Goal: Task Accomplishment & Management: Manage account settings

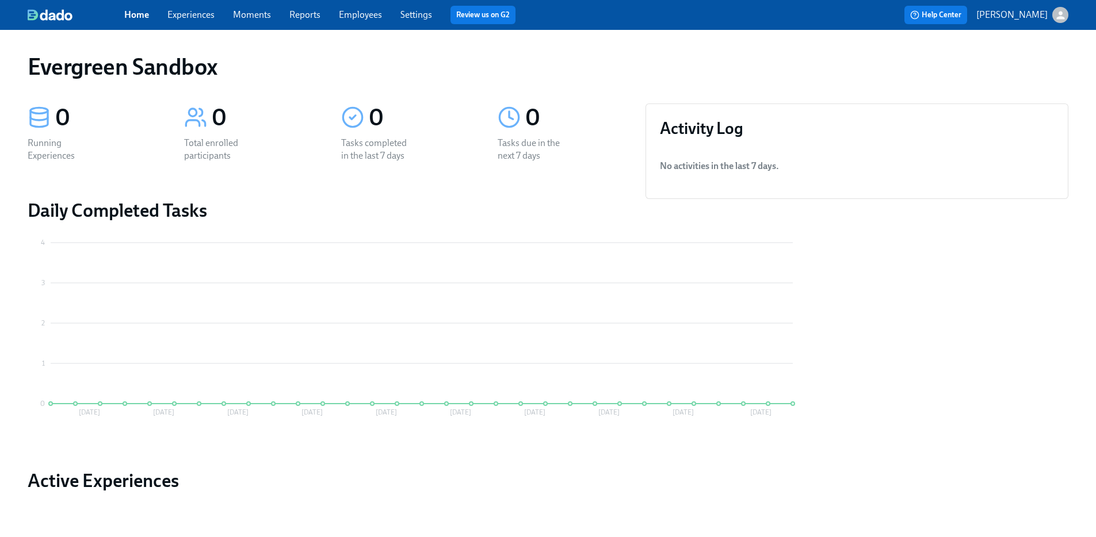
click at [1027, 15] on p "[PERSON_NAME]" at bounding box center [1011, 15] width 71 height 13
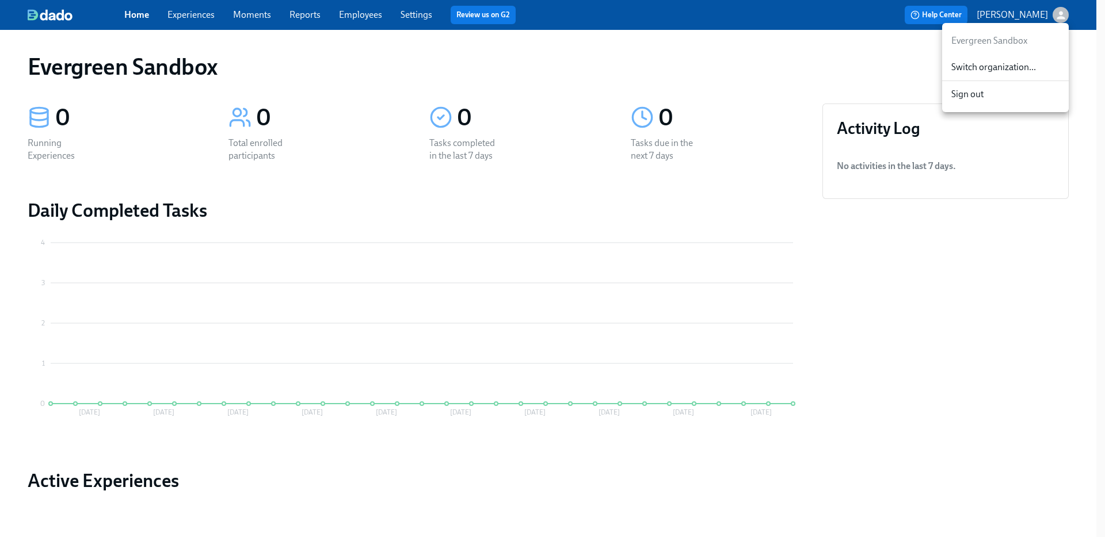
click at [1025, 67] on span "Switch organization..." at bounding box center [1005, 67] width 108 height 13
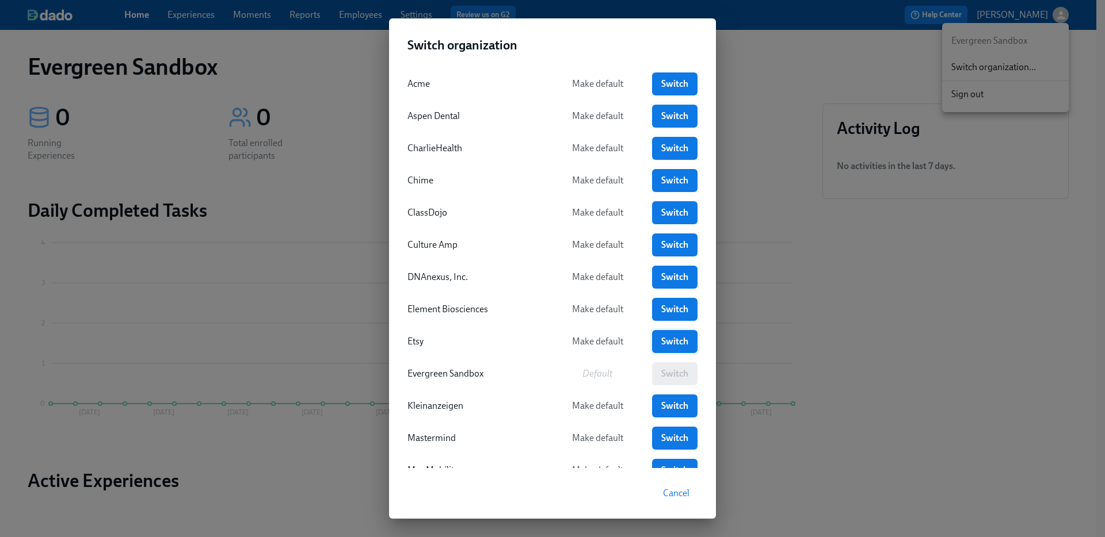
click at [675, 342] on span "Switch" at bounding box center [674, 342] width 29 height 12
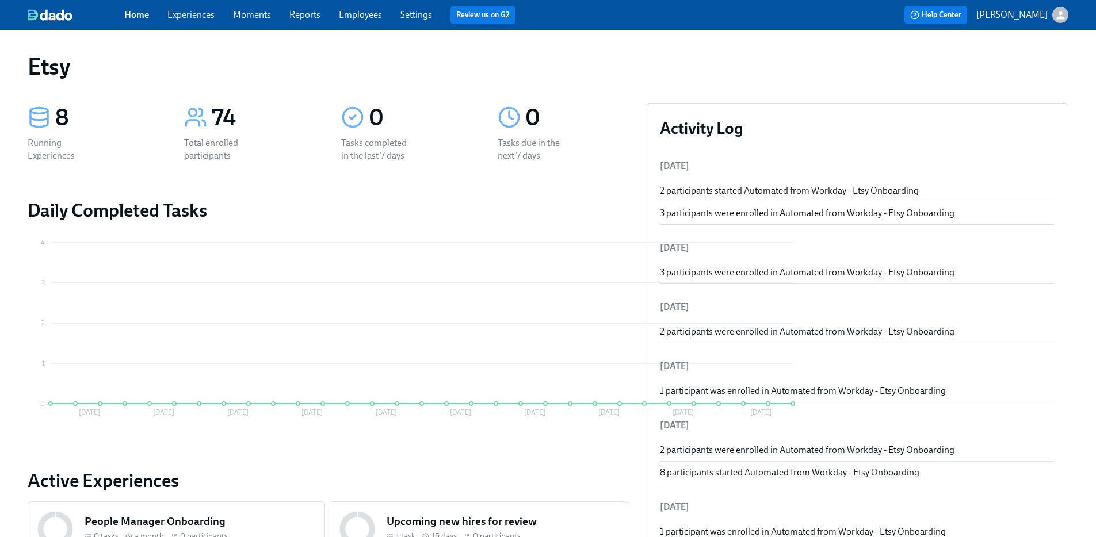
click at [346, 11] on link "Employees" at bounding box center [360, 14] width 43 height 11
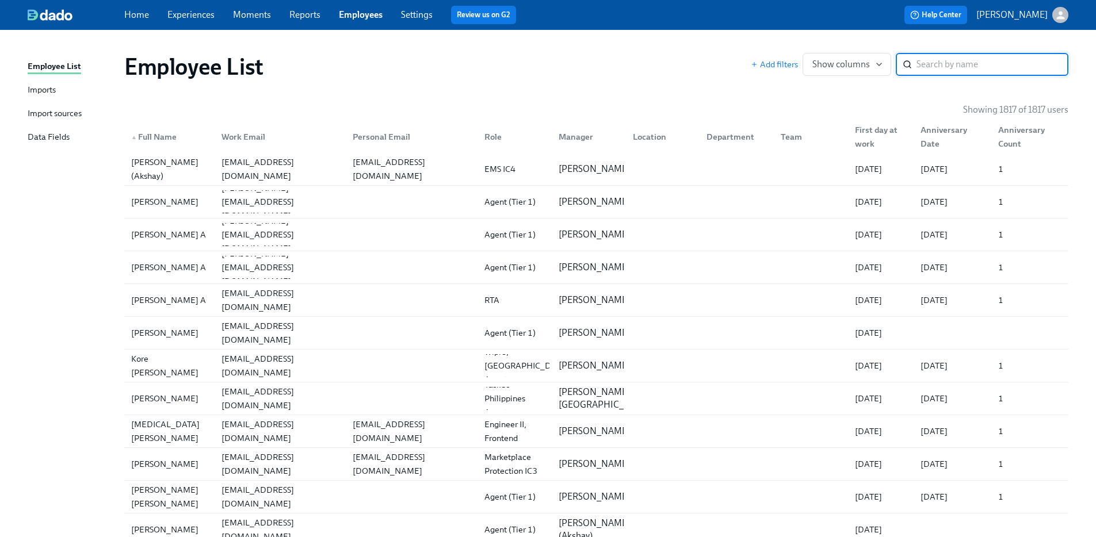
click at [933, 70] on input "search" at bounding box center [992, 64] width 152 height 23
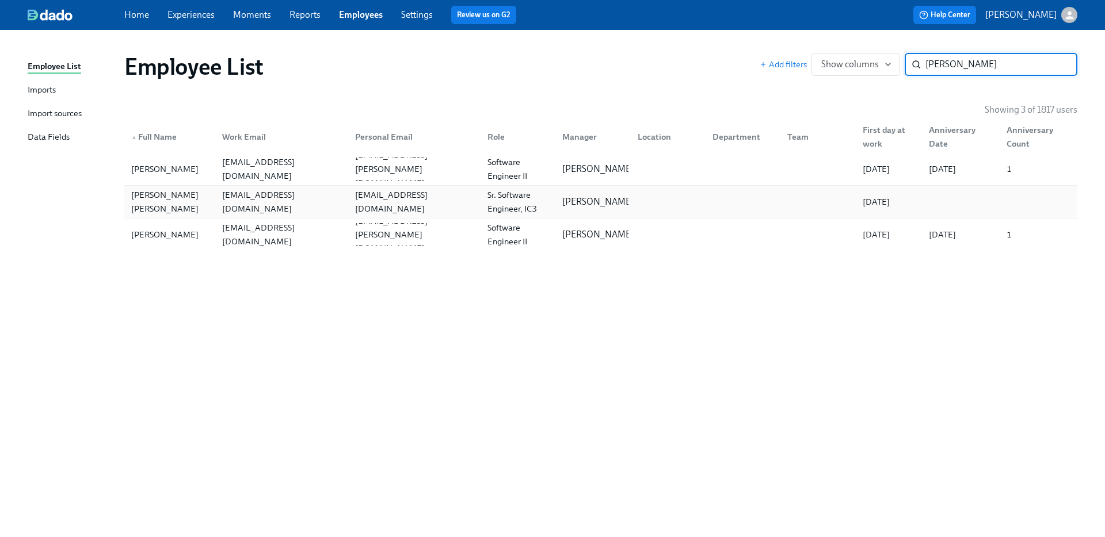
type input "[PERSON_NAME]"
click at [209, 207] on div "[PERSON_NAME] [PERSON_NAME]" at bounding box center [170, 202] width 86 height 28
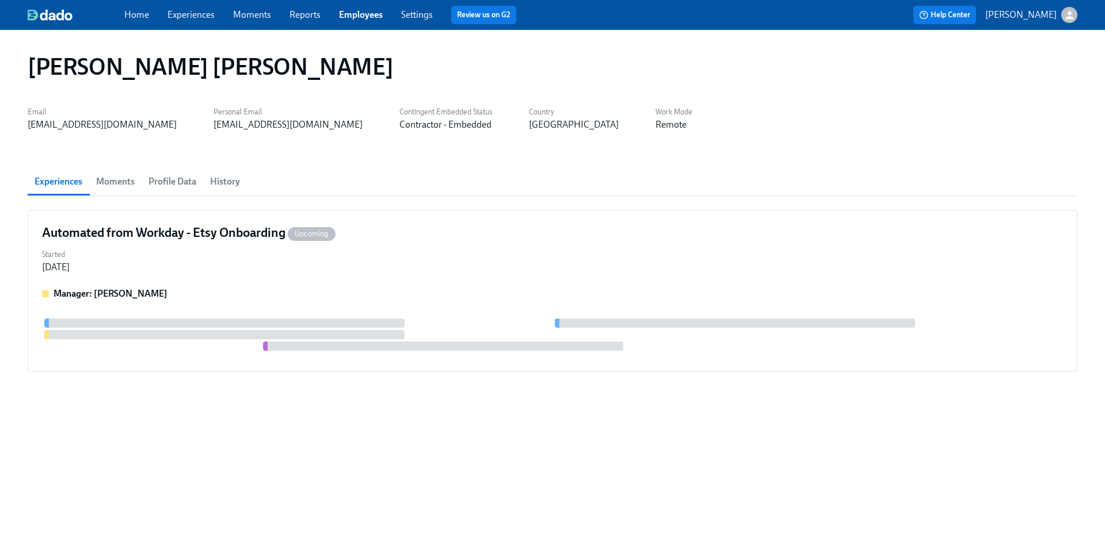
click at [128, 179] on span "Moments" at bounding box center [115, 182] width 39 height 16
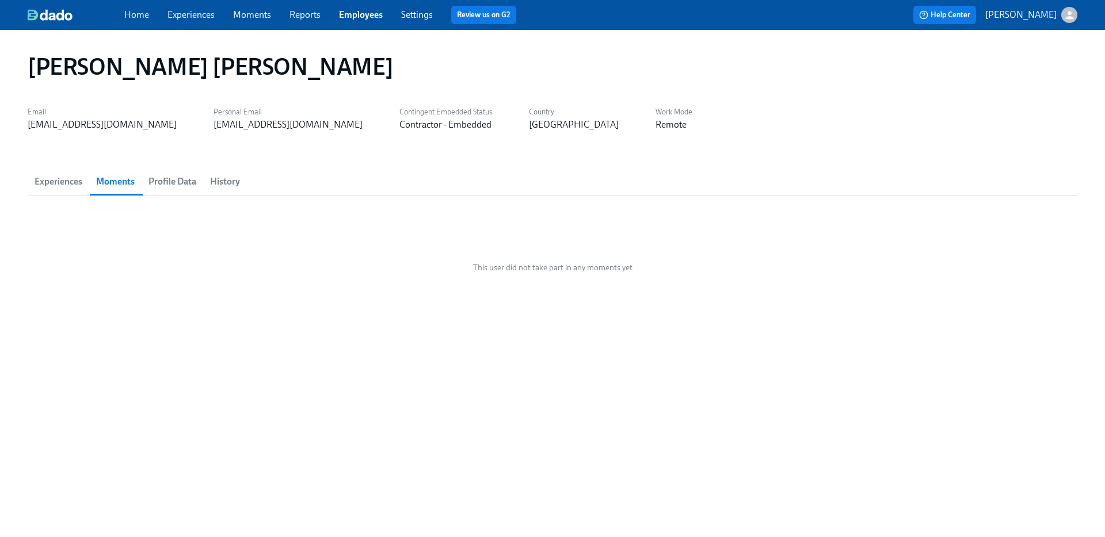
click at [173, 181] on span "Profile Data" at bounding box center [172, 182] width 48 height 16
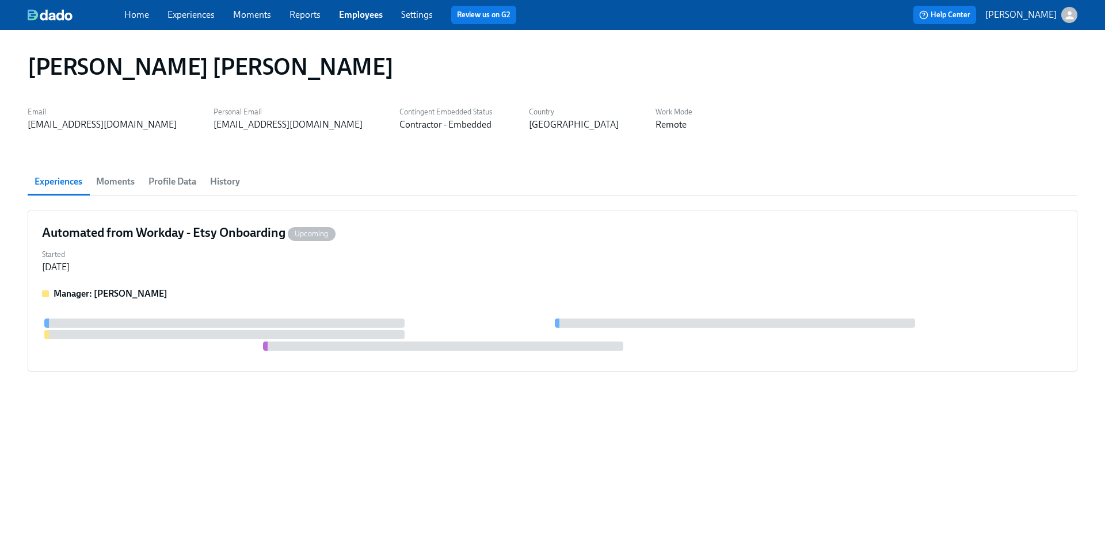
click at [355, 12] on link "Employees" at bounding box center [361, 14] width 44 height 11
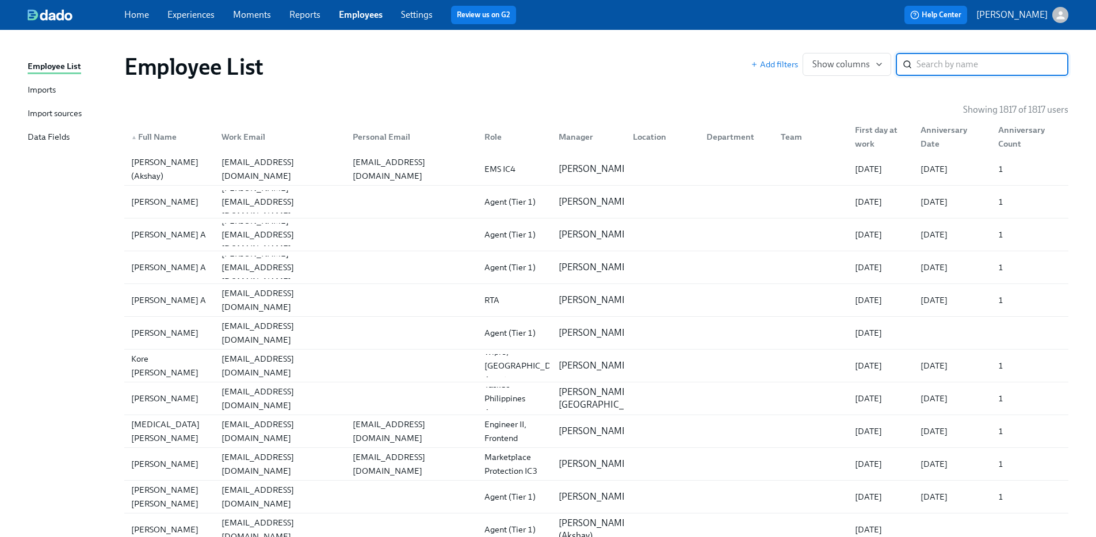
click at [940, 66] on input "search" at bounding box center [992, 64] width 152 height 23
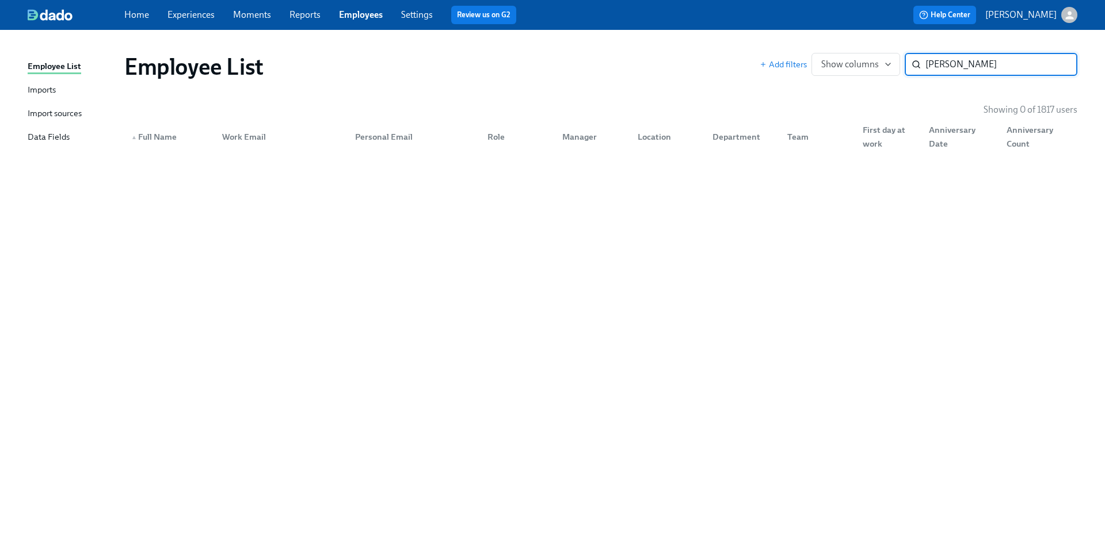
type input "[PERSON_NAME]"
click at [62, 110] on div "Import sources" at bounding box center [55, 114] width 54 height 14
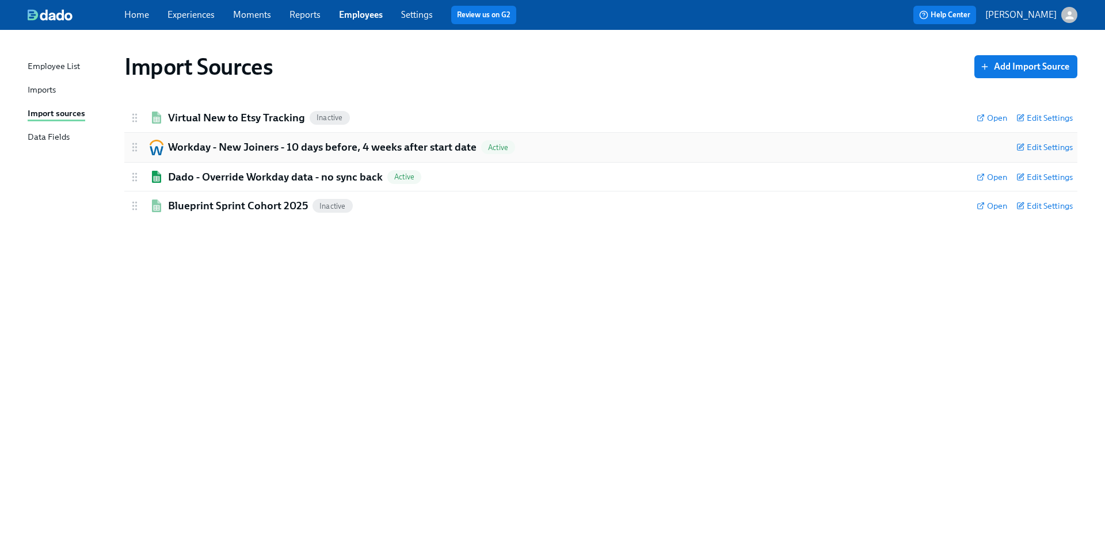
click at [209, 147] on h2 "Workday - New Joiners - 10 days before, 4 weeks after start date" at bounding box center [322, 147] width 308 height 15
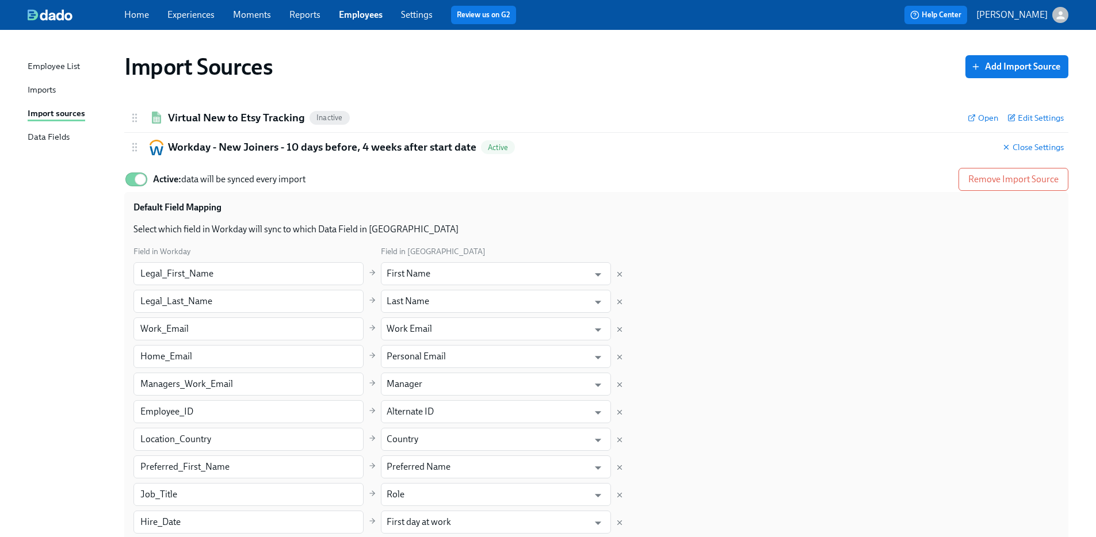
click at [362, 14] on link "Employees" at bounding box center [361, 14] width 44 height 11
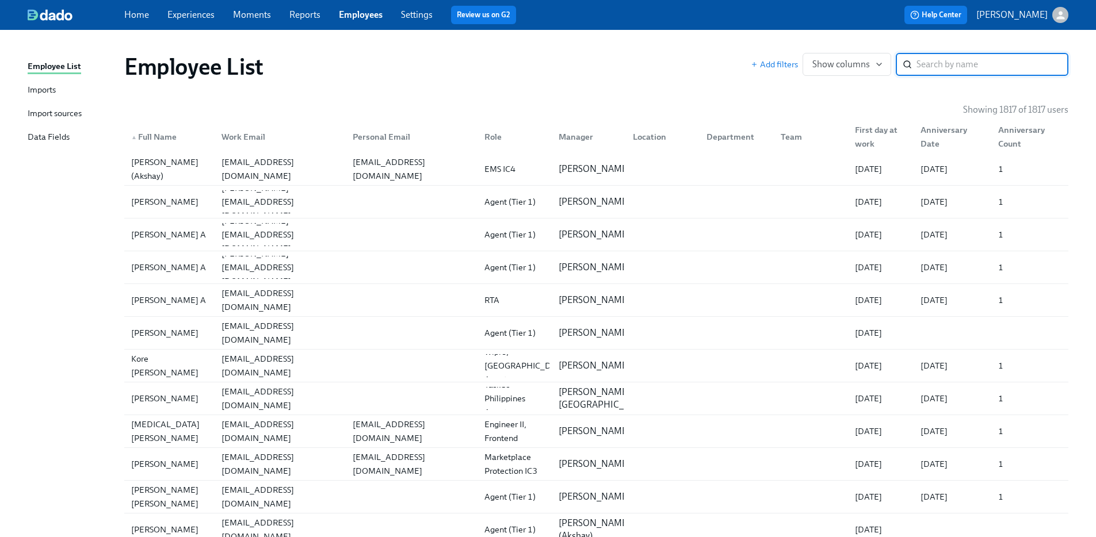
click at [423, 14] on link "Settings" at bounding box center [417, 14] width 32 height 11
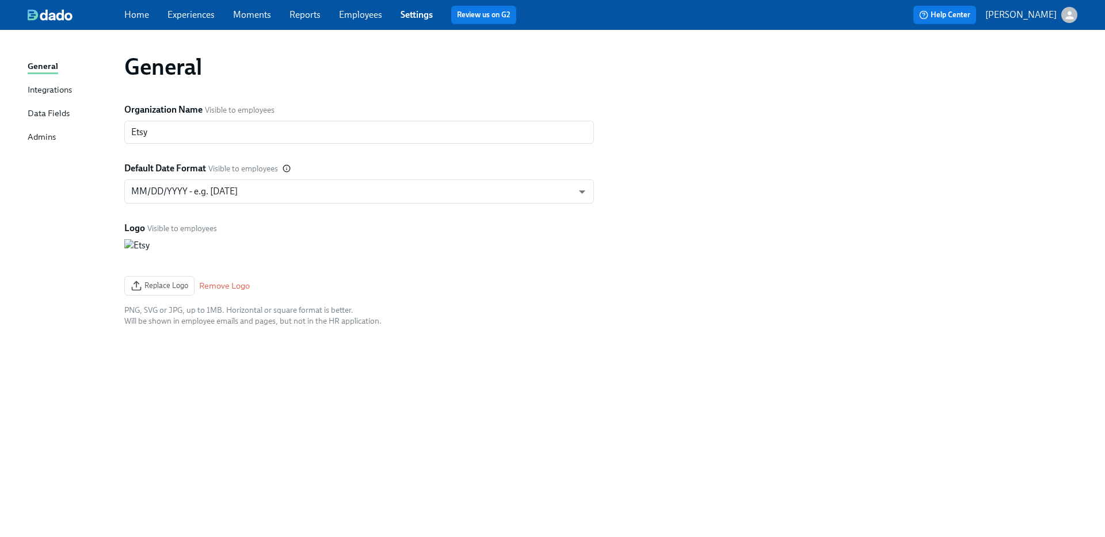
click at [336, 14] on div "Home Experiences Moments Reports Employees Settings Review us on G2" at bounding box center [362, 15] width 476 height 18
click at [343, 17] on link "Employees" at bounding box center [360, 14] width 43 height 11
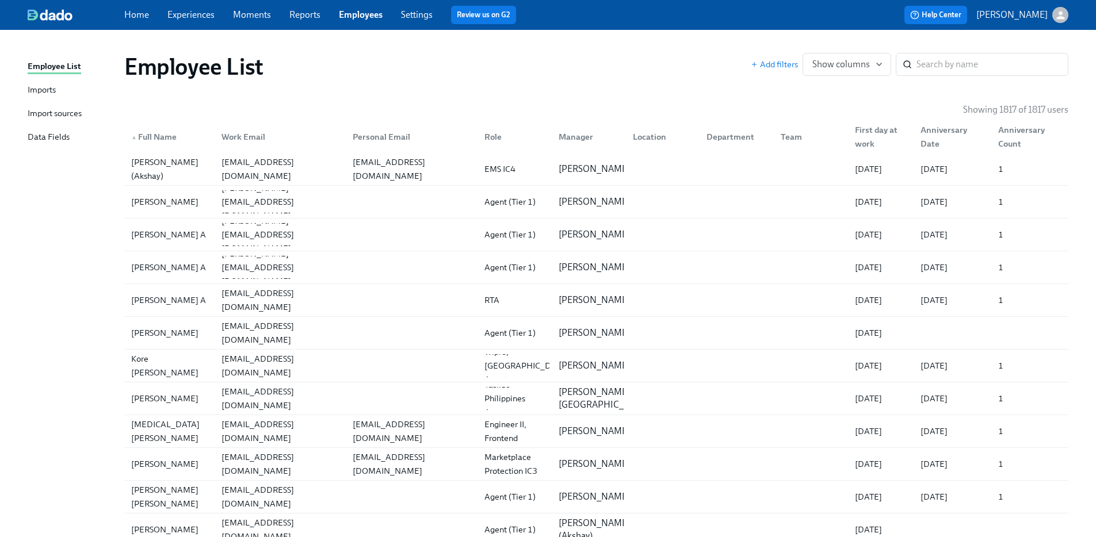
click at [49, 89] on div "Imports" at bounding box center [42, 90] width 28 height 14
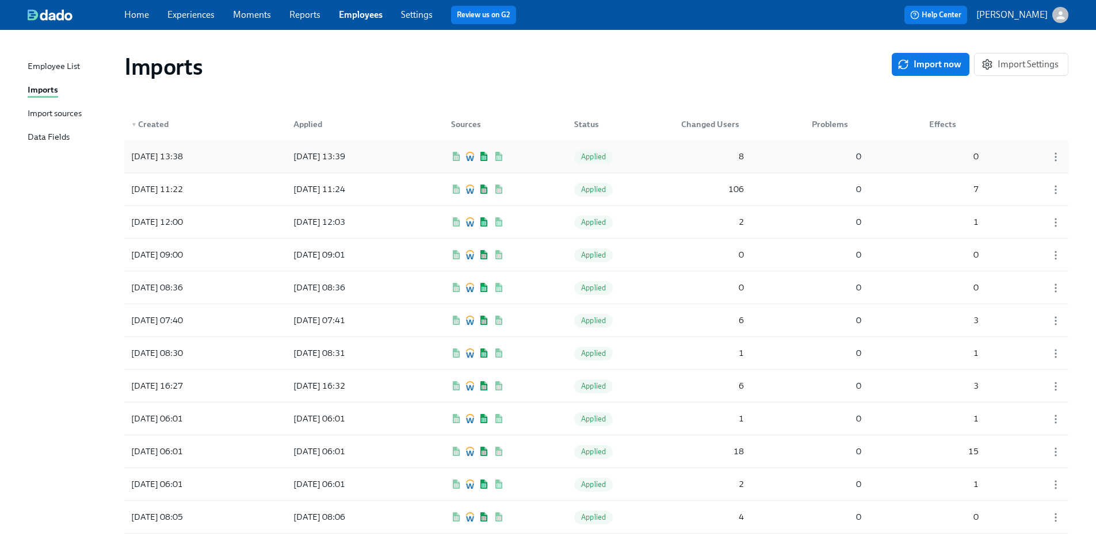
click at [188, 158] on div "[DATE] 13:38" at bounding box center [157, 157] width 61 height 14
